Goal: Transaction & Acquisition: Purchase product/service

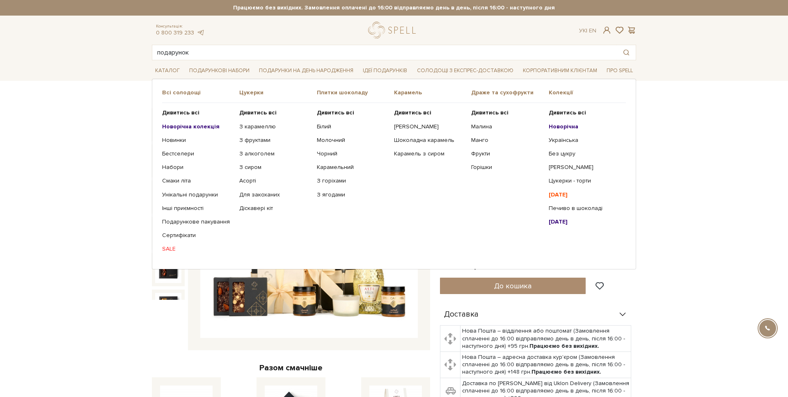
click at [571, 126] on b "Новорічна" at bounding box center [564, 126] width 30 height 7
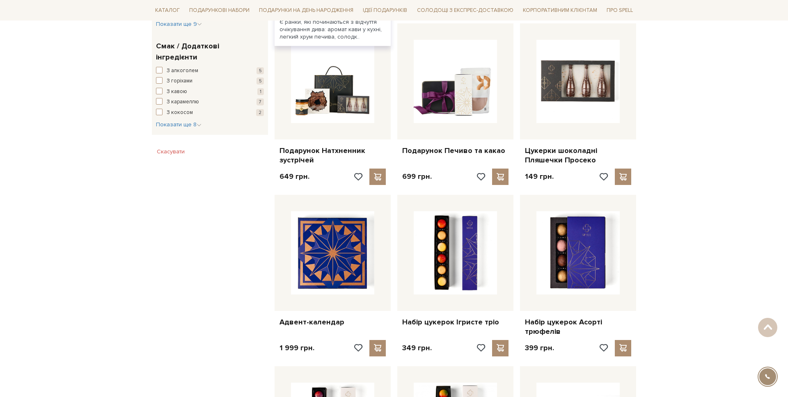
scroll to position [478, 0]
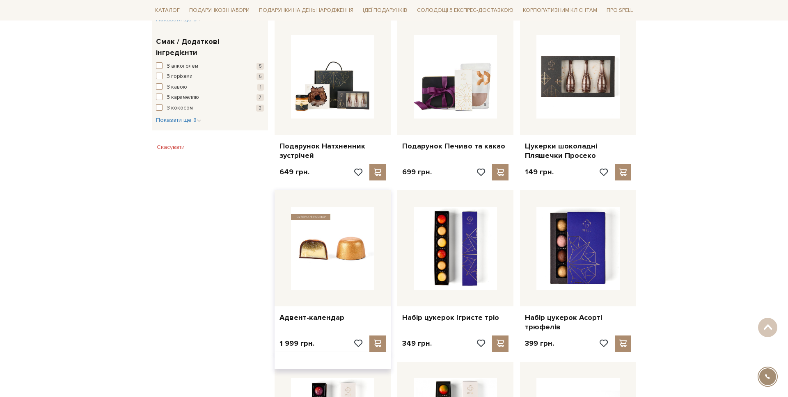
click at [318, 251] on img at bounding box center [332, 248] width 83 height 83
